Goal: Task Accomplishment & Management: Complete application form

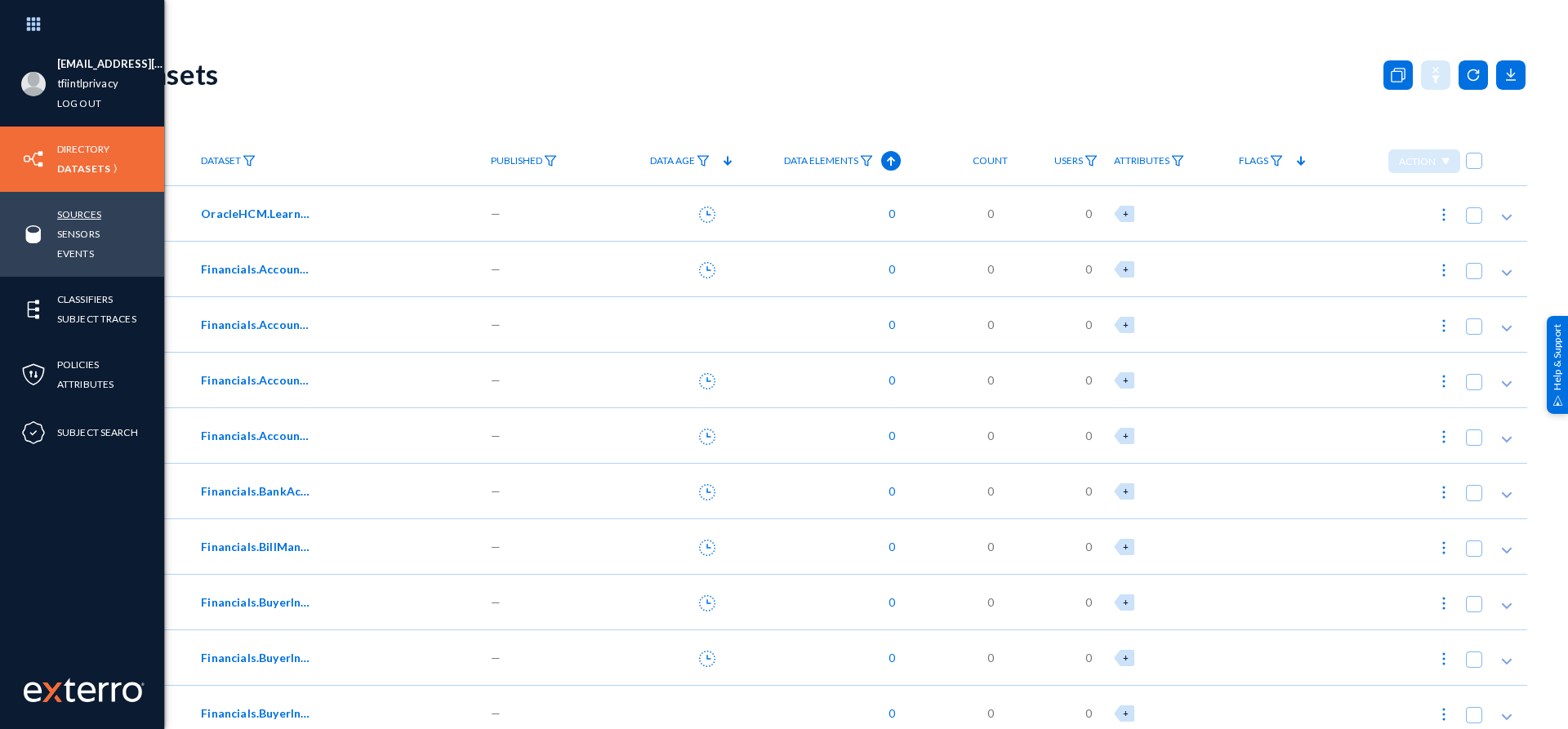
click at [80, 216] on link "Sources" at bounding box center [79, 214] width 44 height 19
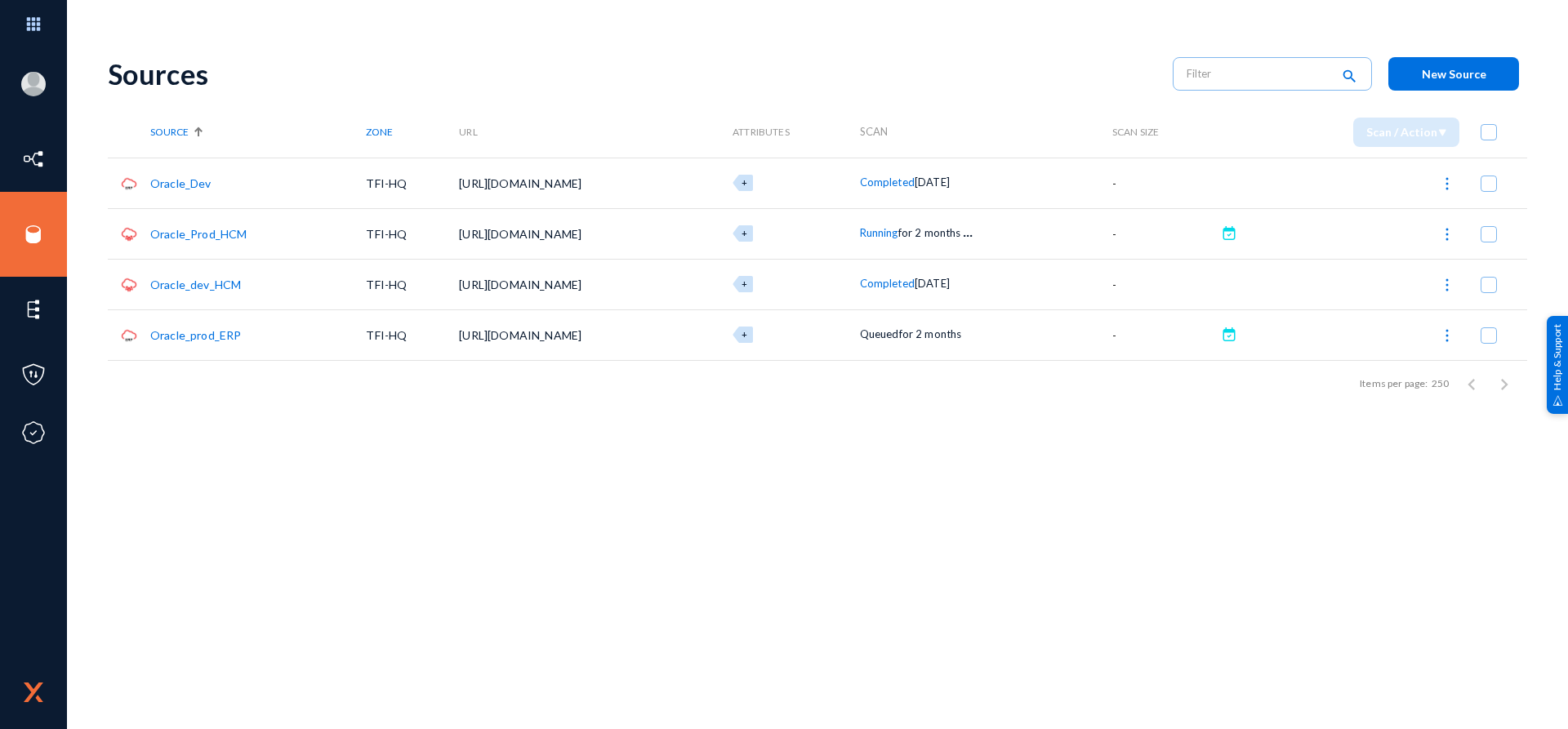
click at [477, 431] on div "Sources search New Source Source Zone URL Attributes Scan Scan Size Scan / Acti…" at bounding box center [817, 286] width 1419 height 490
click at [1451, 82] on button "New Source" at bounding box center [1454, 74] width 131 height 34
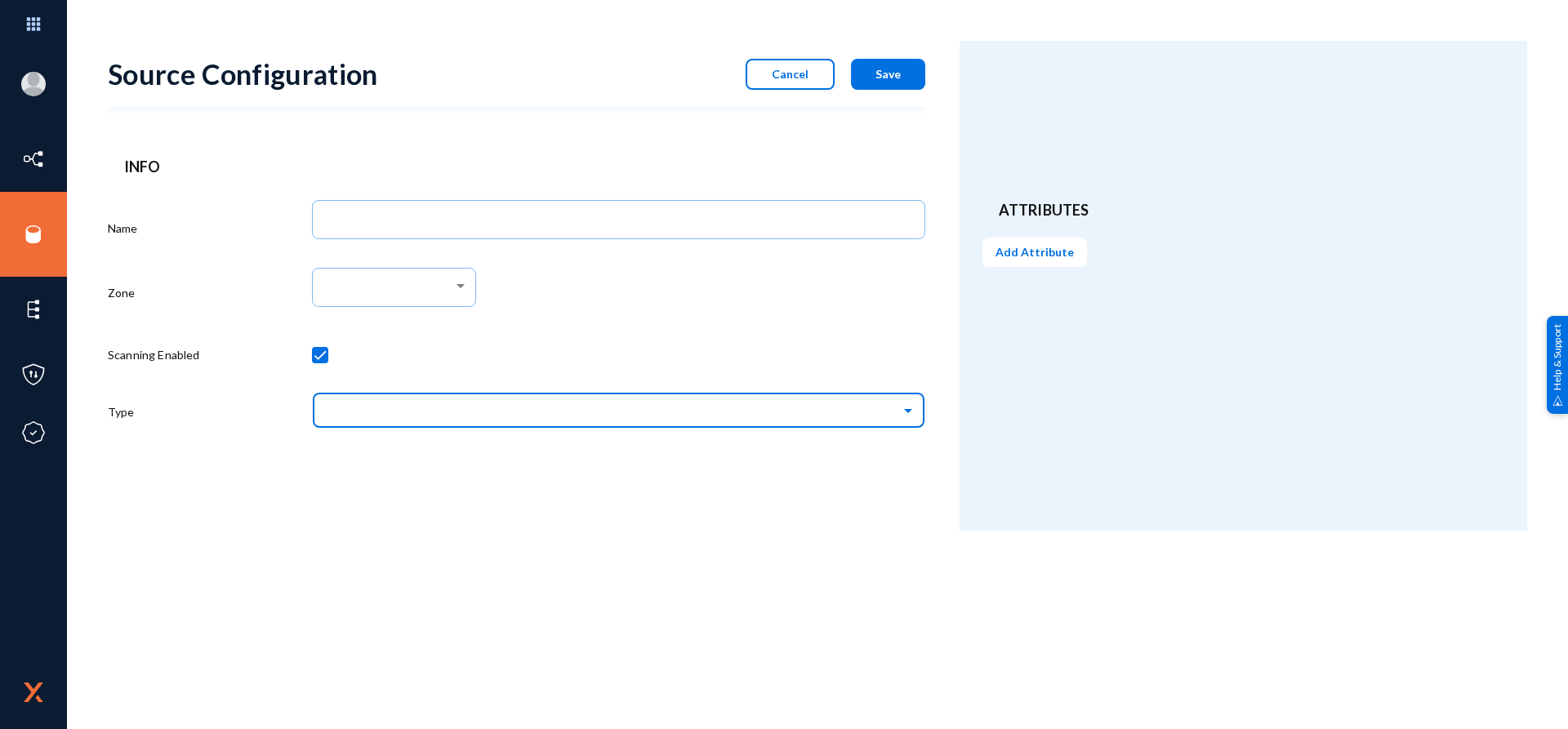
click at [504, 393] on div at bounding box center [619, 408] width 613 height 41
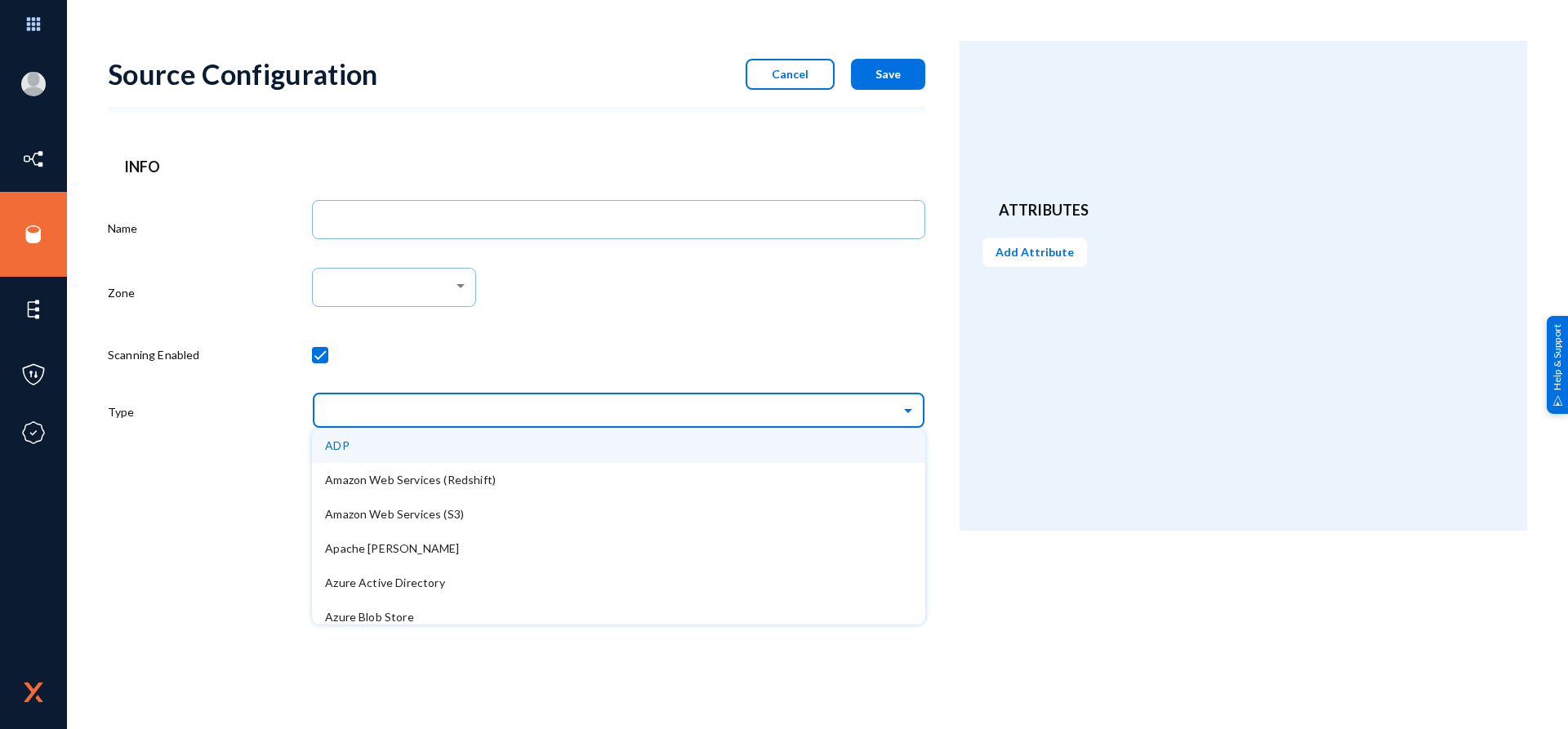
click at [371, 449] on div "ADP" at bounding box center [619, 446] width 613 height 35
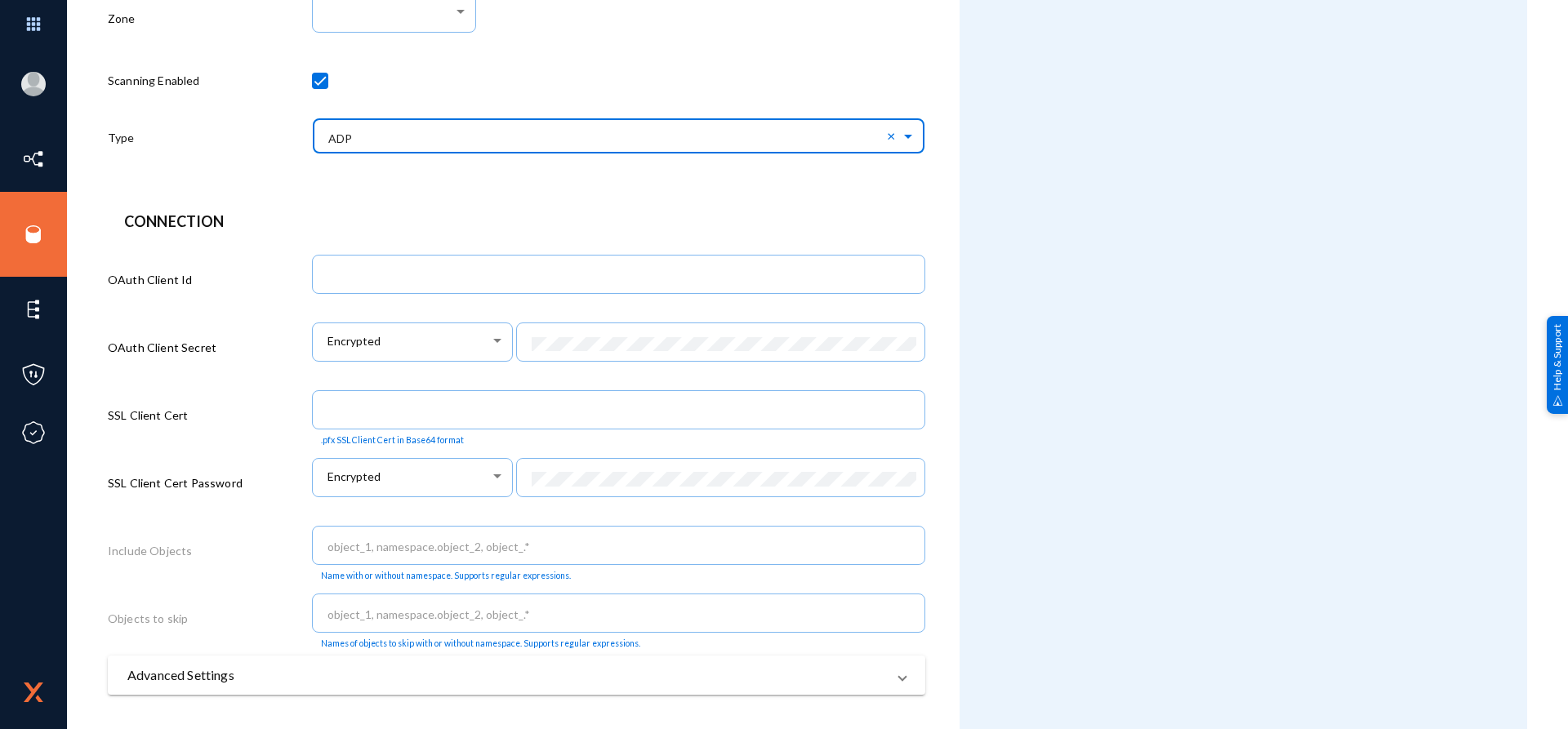
scroll to position [364, 0]
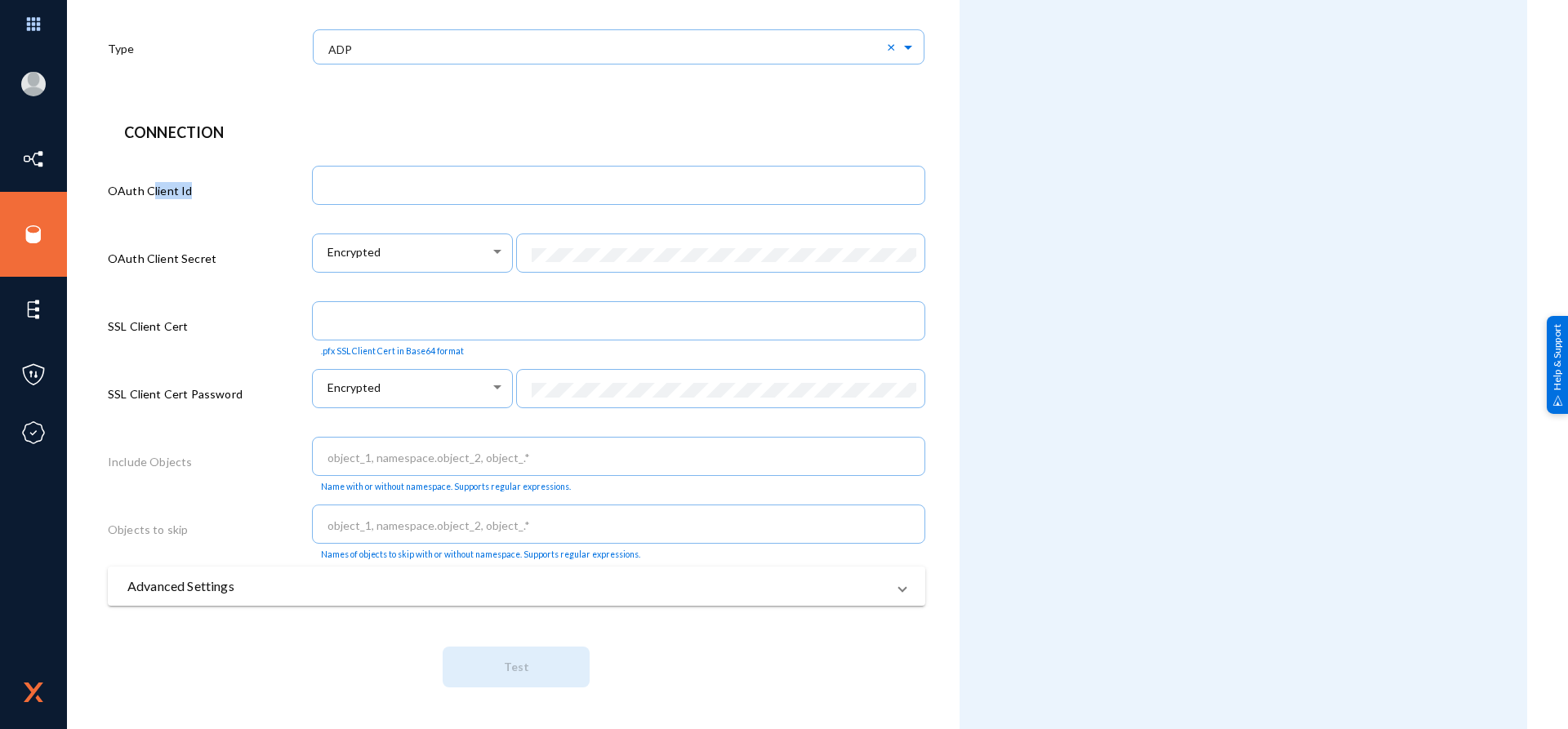
drag, startPoint x: 153, startPoint y: 191, endPoint x: 230, endPoint y: 191, distance: 77.0
click at [230, 191] on div "OAuth Client Id" at bounding box center [209, 193] width 204 height 68
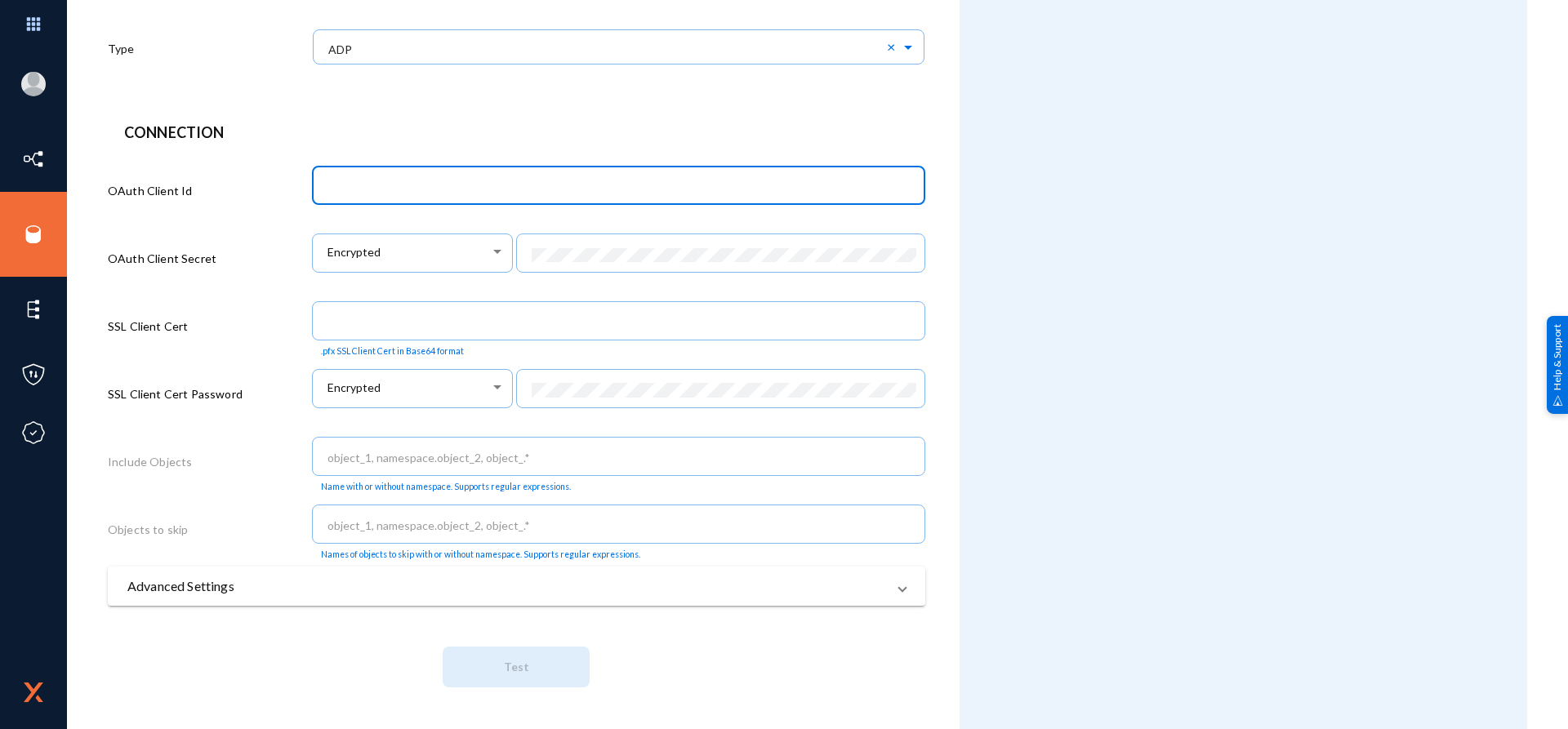
click at [352, 182] on input "text" at bounding box center [622, 187] width 590 height 15
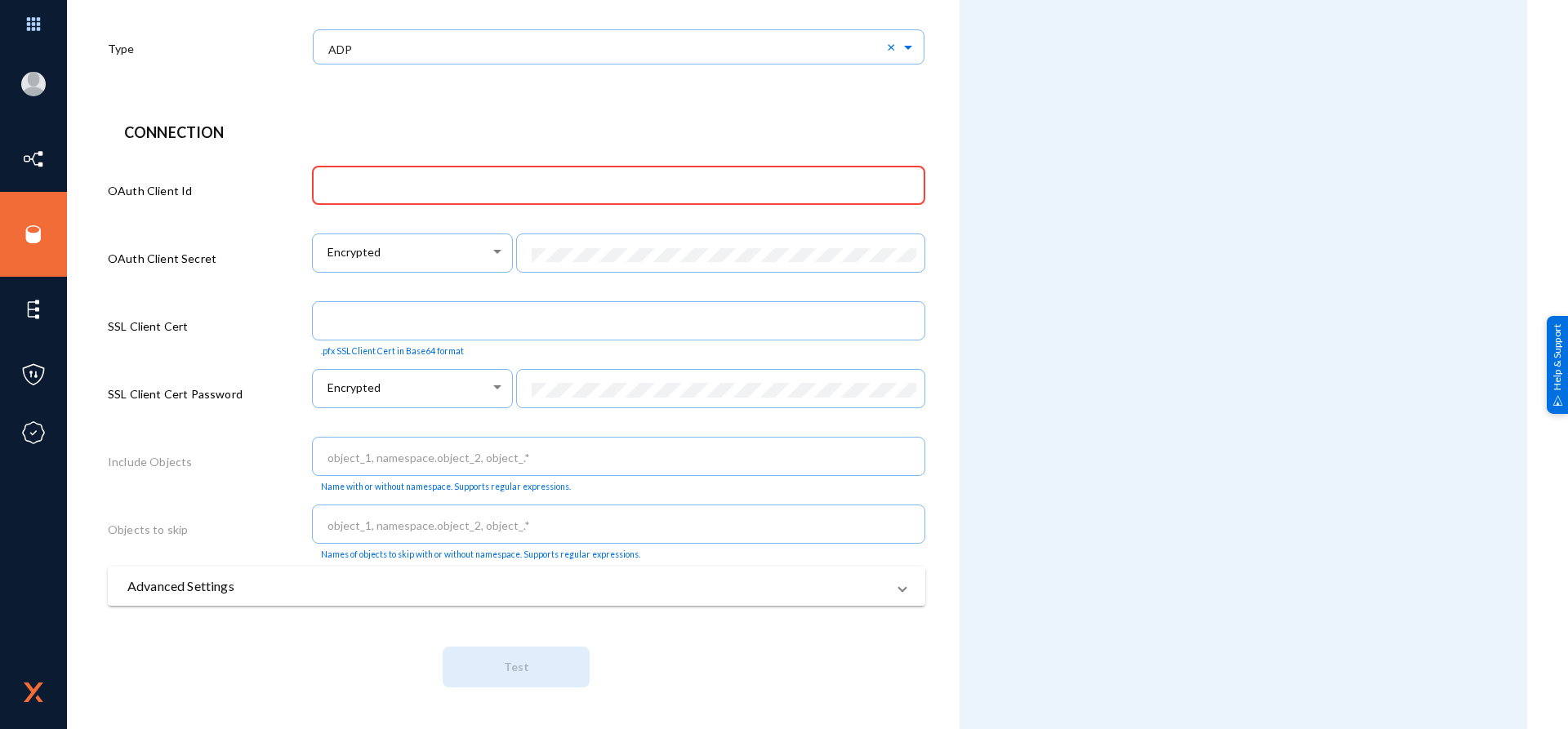
click at [894, 598] on mat-expansion-panel-header "Advanced Settings" at bounding box center [516, 586] width 817 height 39
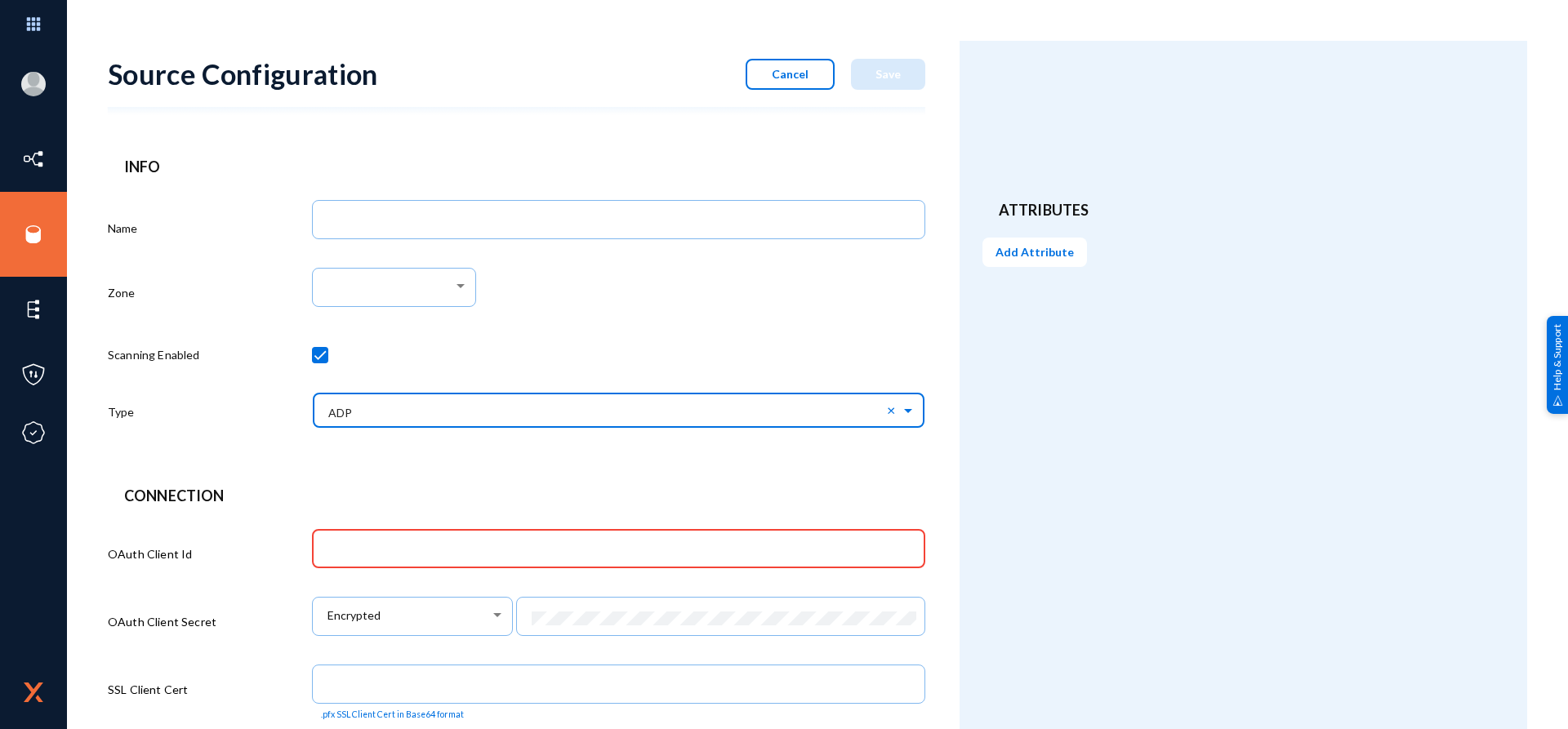
click at [360, 417] on input "text" at bounding box center [626, 410] width 597 height 28
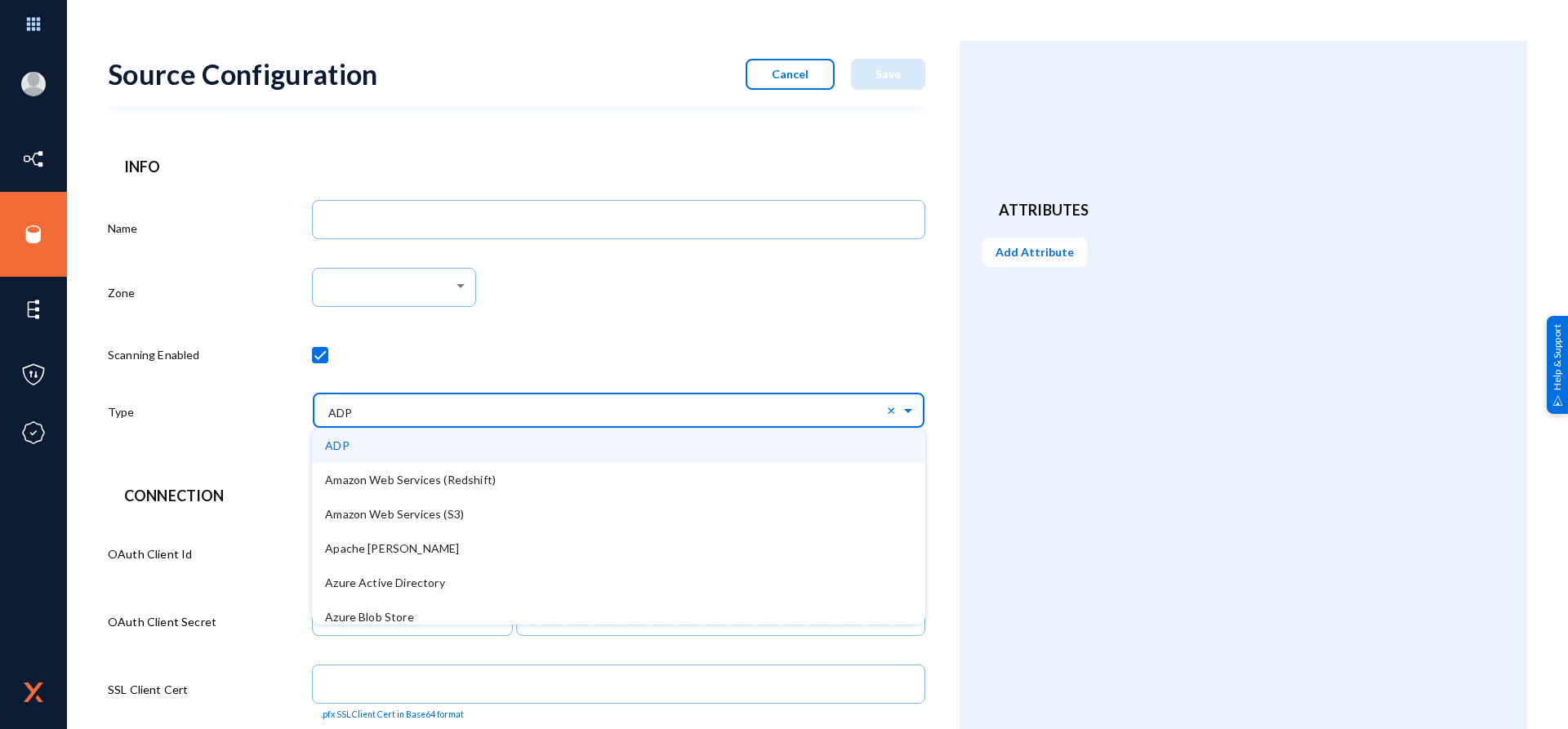
click at [359, 416] on input "text" at bounding box center [626, 410] width 597 height 28
click at [569, 362] on div at bounding box center [619, 358] width 613 height 57
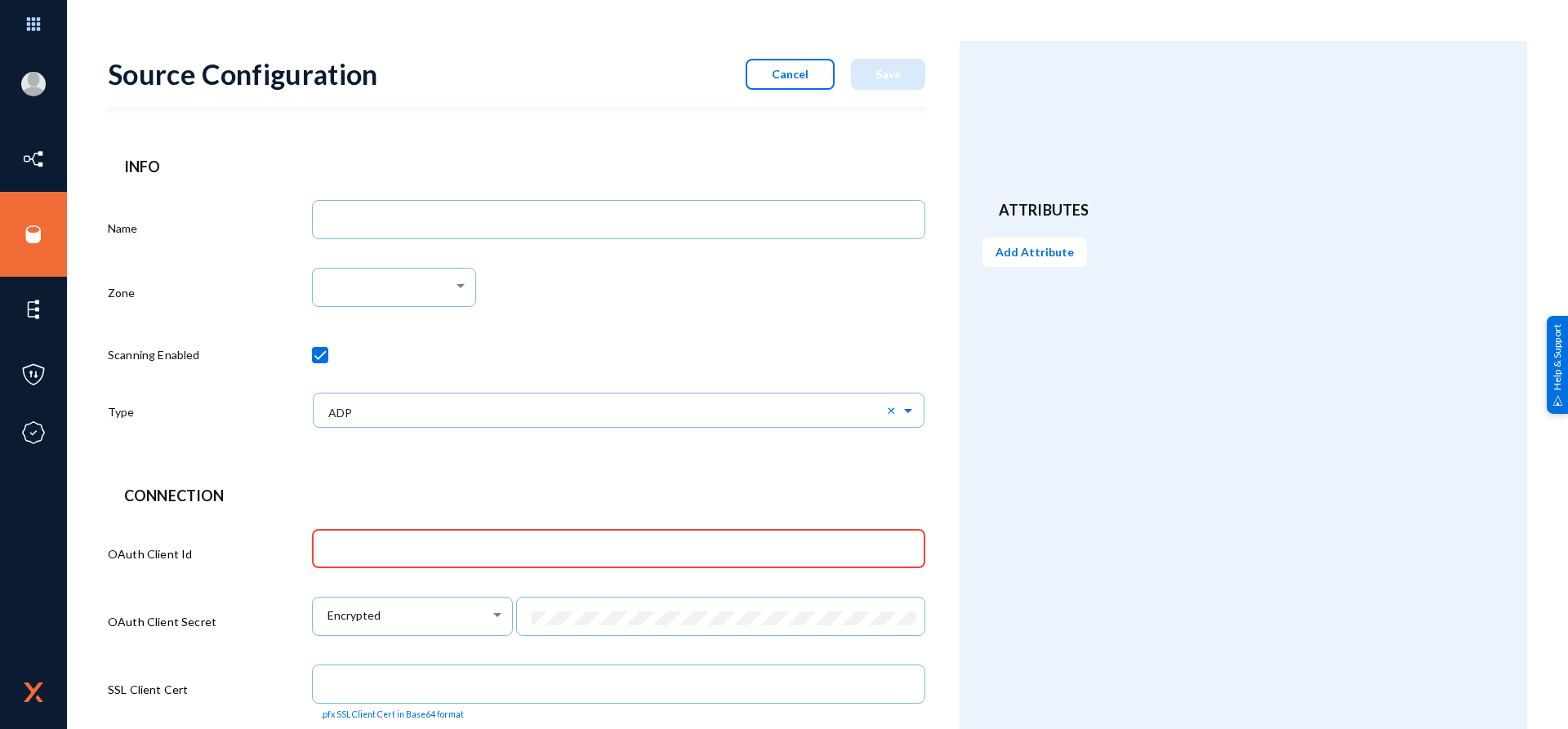
scroll to position [372, 0]
